Goal: Task Accomplishment & Management: Complete application form

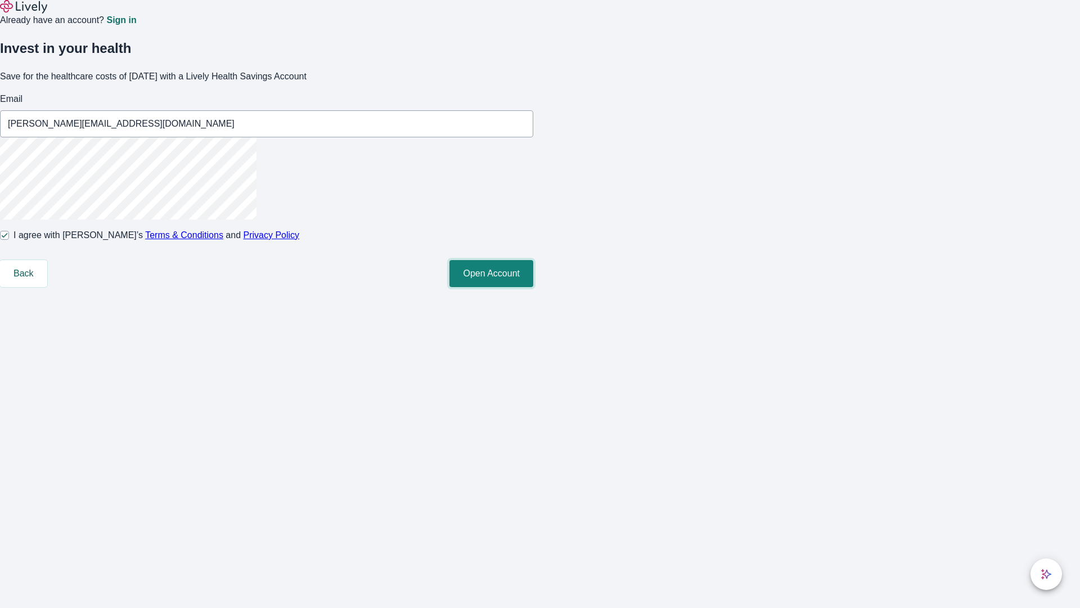
click at [533, 287] on button "Open Account" at bounding box center [492, 273] width 84 height 27
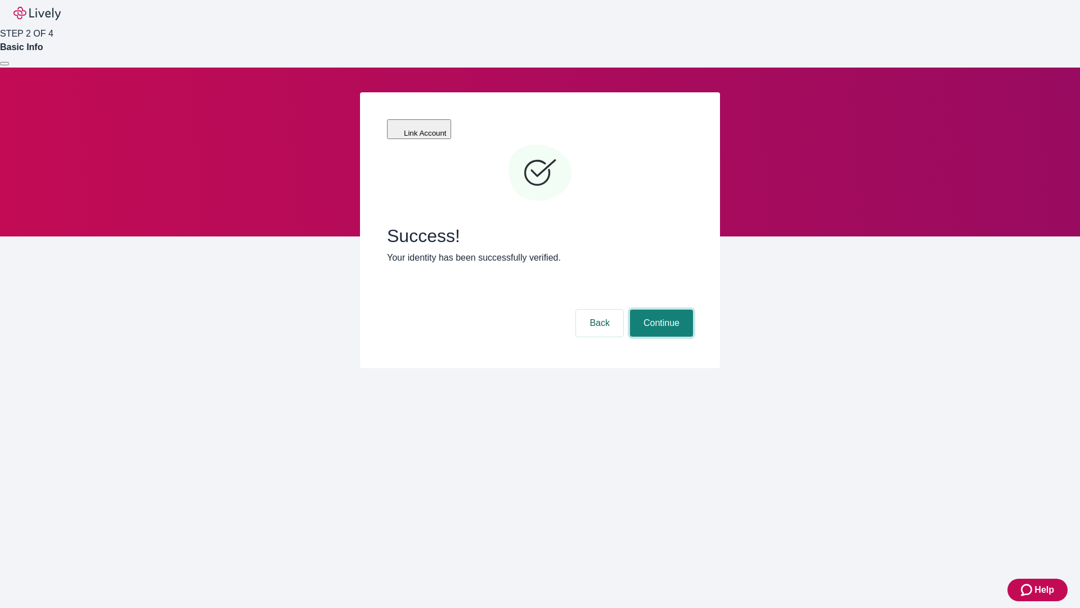
click at [660, 310] on button "Continue" at bounding box center [661, 323] width 63 height 27
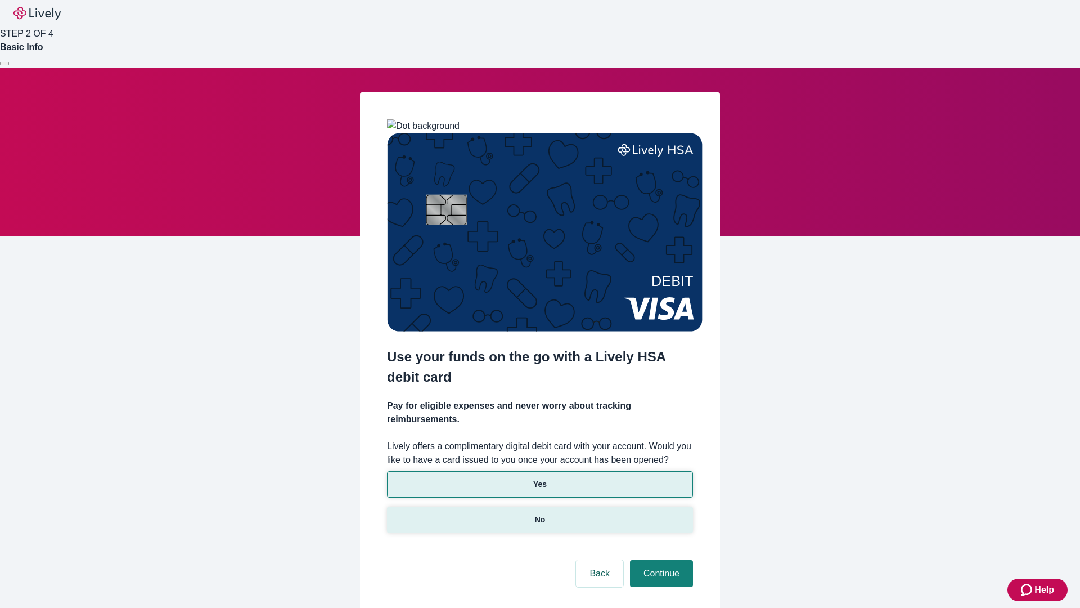
click at [540, 514] on p "No" at bounding box center [540, 520] width 11 height 12
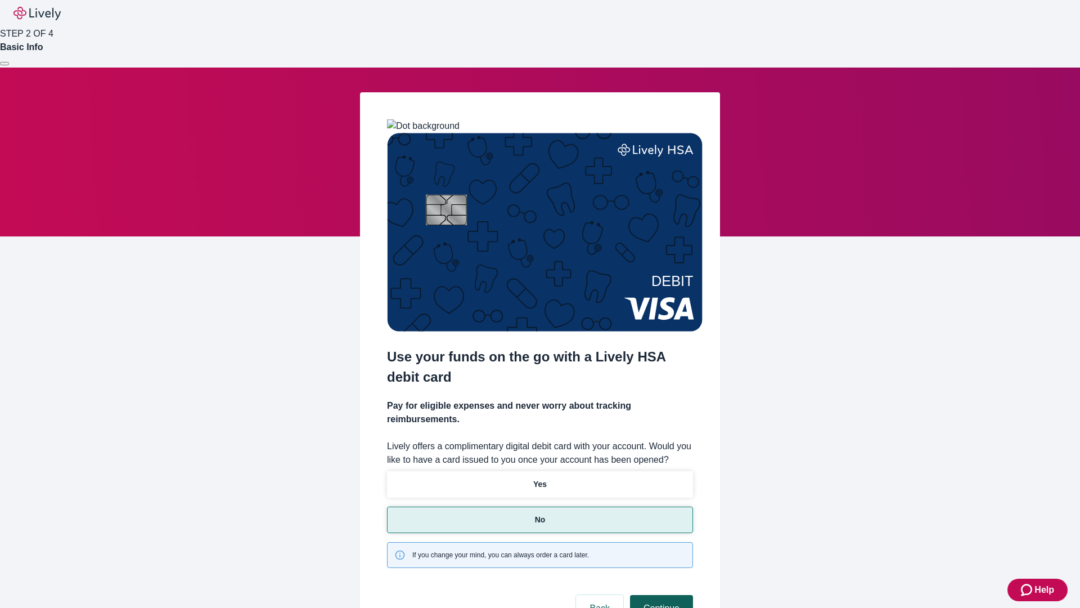
click at [660, 595] on button "Continue" at bounding box center [661, 608] width 63 height 27
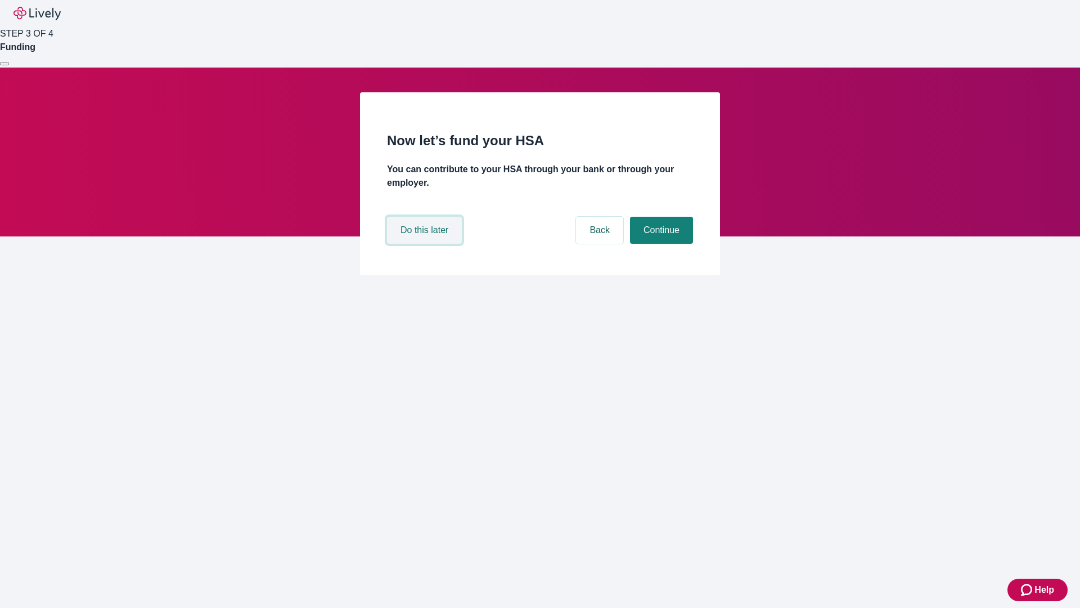
click at [426, 244] on button "Do this later" at bounding box center [424, 230] width 75 height 27
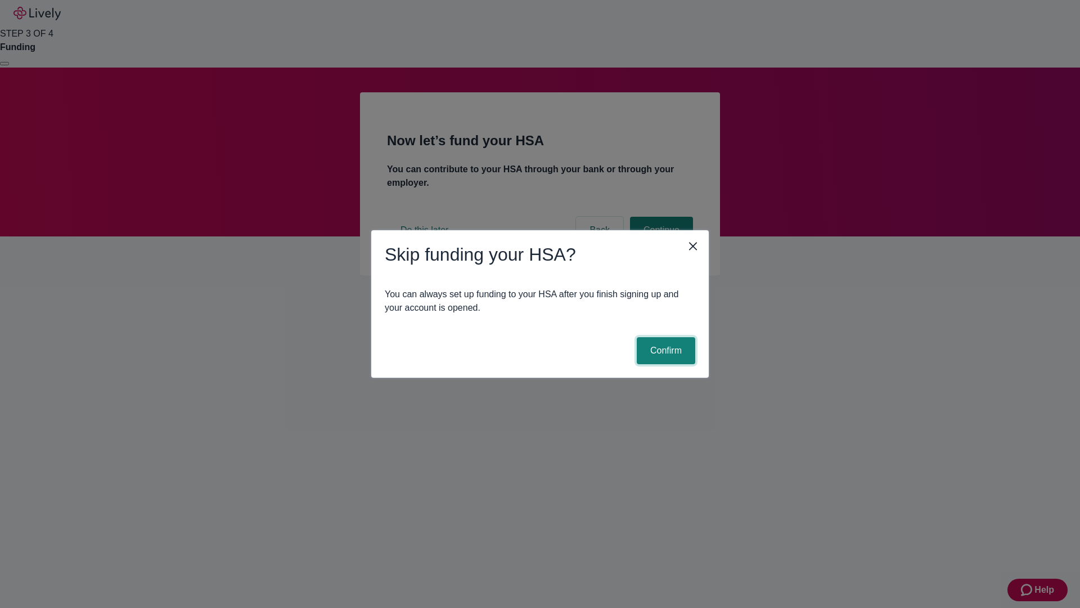
click at [665, 351] on button "Confirm" at bounding box center [666, 350] width 59 height 27
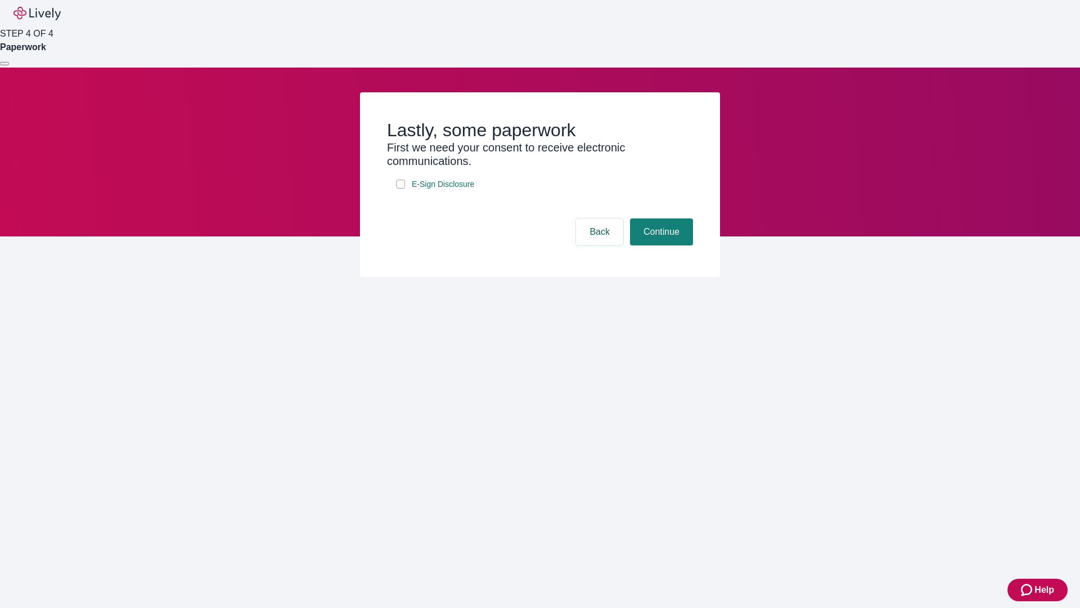
click at [401, 189] on input "E-Sign Disclosure" at bounding box center [400, 184] width 9 height 9
checkbox input "true"
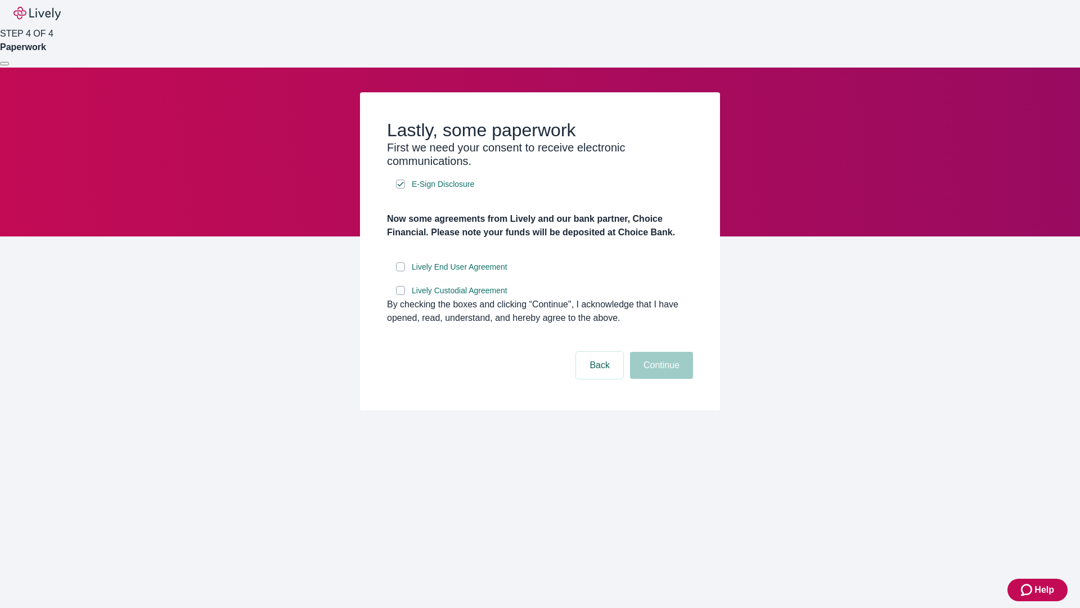
click at [401, 271] on input "Lively End User Agreement" at bounding box center [400, 266] width 9 height 9
checkbox input "true"
click at [401, 295] on input "Lively Custodial Agreement" at bounding box center [400, 290] width 9 height 9
checkbox input "true"
click at [660, 379] on button "Continue" at bounding box center [661, 365] width 63 height 27
